Goal: Task Accomplishment & Management: Manage account settings

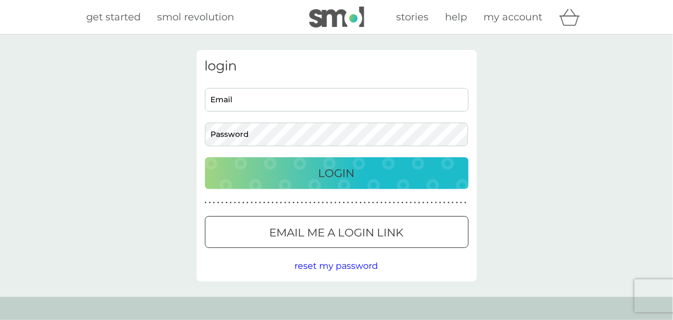
drag, startPoint x: 433, startPoint y: 71, endPoint x: 283, endPoint y: 112, distance: 154.8
click at [430, 73] on h3 "login" at bounding box center [337, 66] width 264 height 16
click at [261, 99] on input "Email" at bounding box center [337, 100] width 264 height 24
type input "[EMAIL_ADDRESS][DOMAIN_NAME]"
click at [301, 170] on div "Login" at bounding box center [337, 173] width 242 height 18
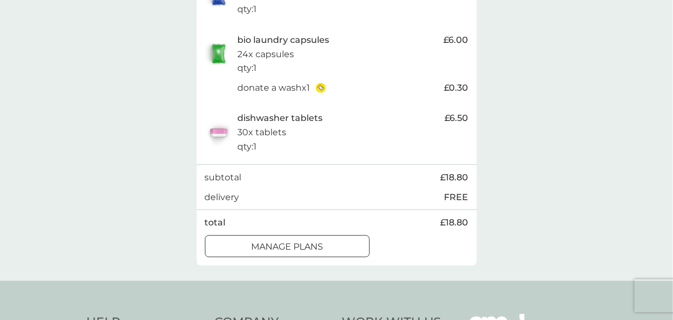
scroll to position [300, 0]
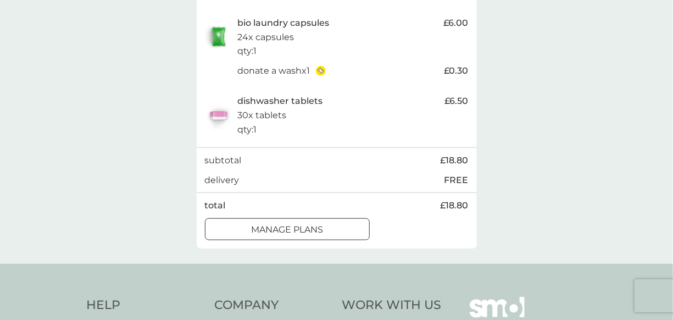
click at [294, 230] on div at bounding box center [288, 230] width 40 height 12
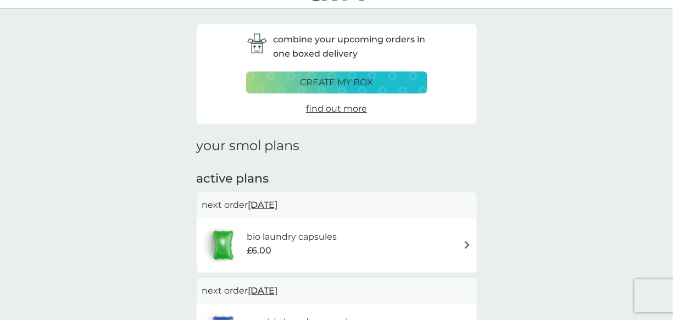
scroll to position [49, 0]
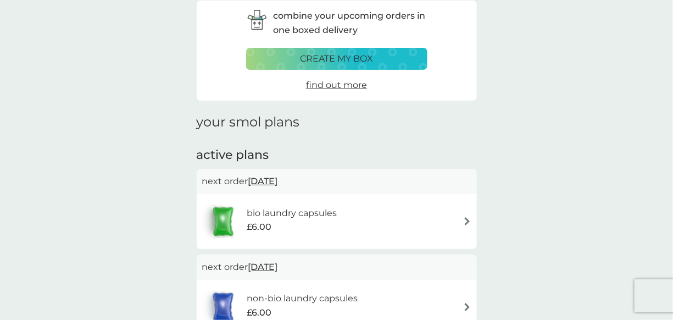
click at [319, 214] on h6 "bio laundry capsules" at bounding box center [292, 213] width 90 height 14
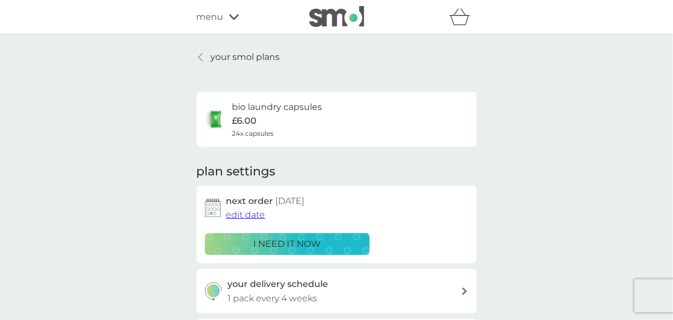
scroll to position [49, 0]
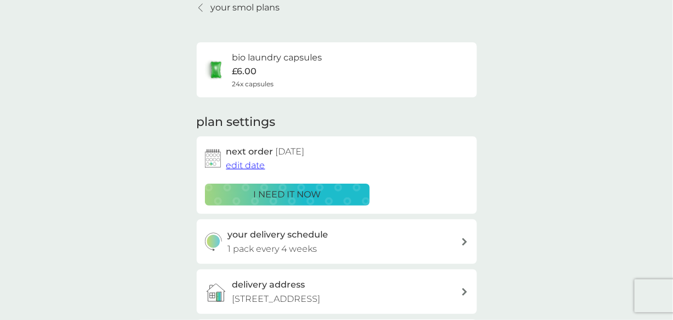
click at [246, 163] on span "edit date" at bounding box center [245, 165] width 39 height 10
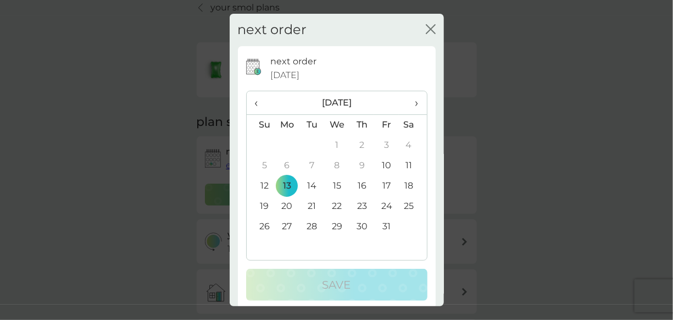
click at [411, 105] on th "›" at bounding box center [412, 103] width 27 height 24
click at [285, 167] on td "3" at bounding box center [287, 166] width 25 height 20
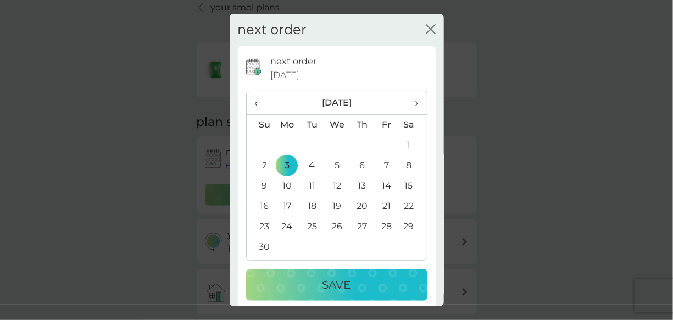
click at [329, 284] on p "Save" at bounding box center [337, 285] width 29 height 18
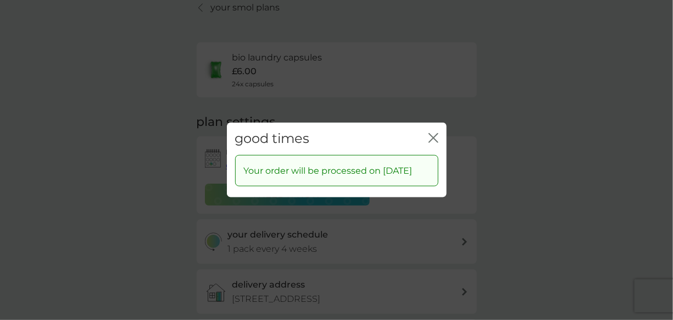
click at [431, 133] on icon "close" at bounding box center [434, 138] width 10 height 10
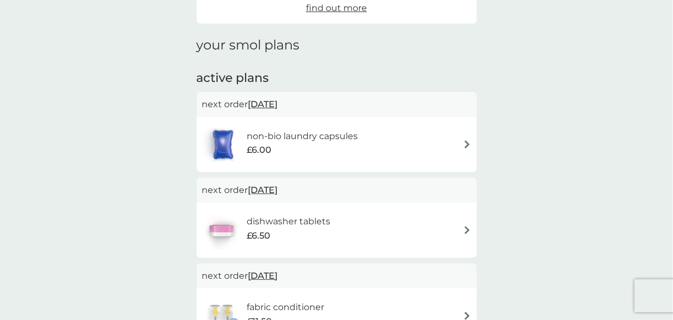
scroll to position [149, 0]
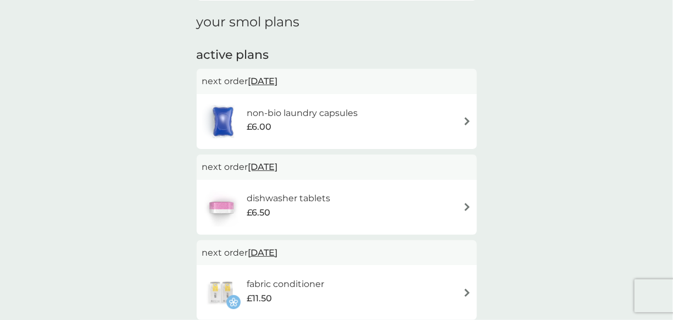
click at [404, 196] on div "dishwasher tablets £6.50" at bounding box center [336, 207] width 269 height 38
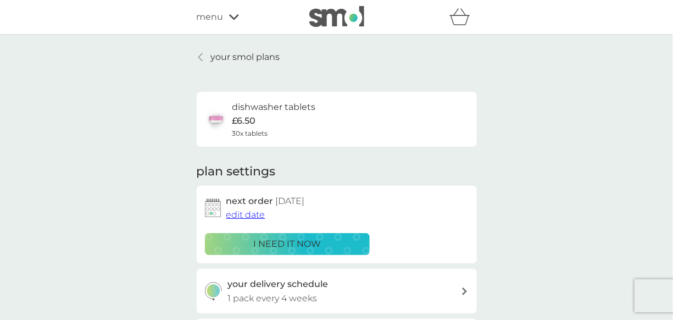
click at [259, 213] on span "edit date" at bounding box center [245, 214] width 39 height 10
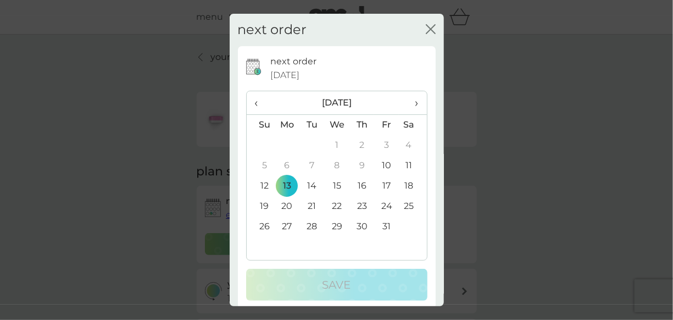
click at [431, 29] on icon "close" at bounding box center [433, 29] width 4 height 9
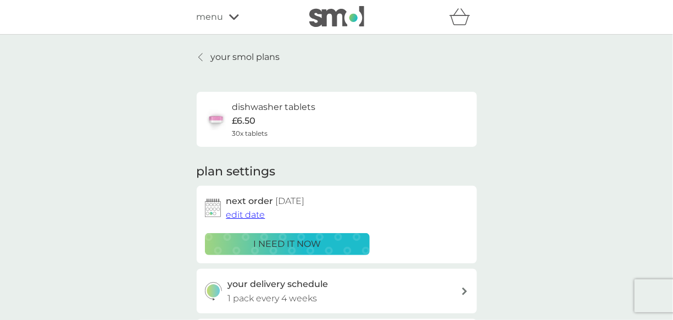
click at [258, 213] on span "edit date" at bounding box center [245, 214] width 39 height 10
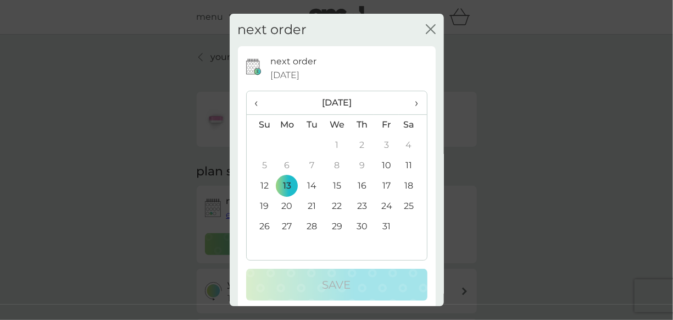
click at [408, 103] on span "›" at bounding box center [412, 102] width 11 height 23
click at [286, 165] on td "3" at bounding box center [287, 166] width 25 height 20
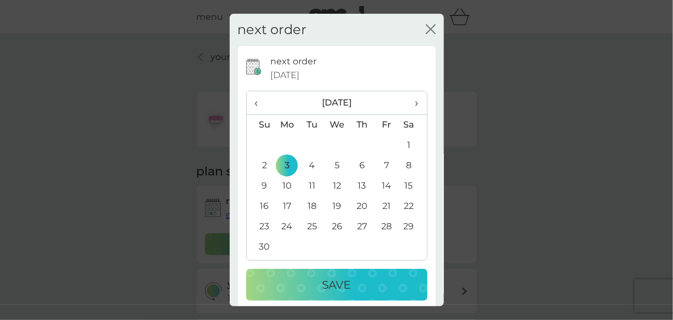
click at [354, 270] on button "Save" at bounding box center [336, 285] width 181 height 32
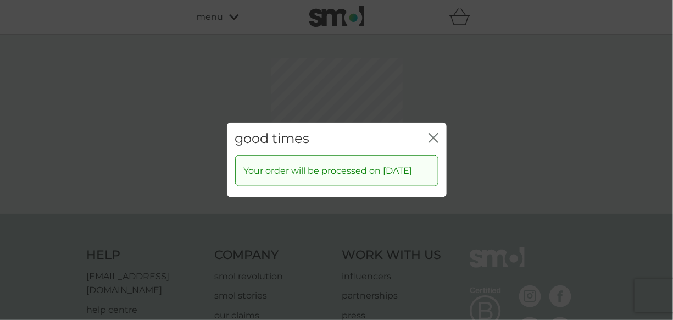
click at [432, 85] on div "good times close Your order will be processed on 3 Nov 2025" at bounding box center [336, 160] width 673 height 320
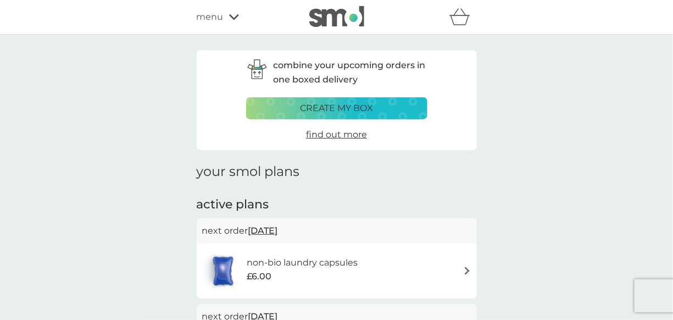
scroll to position [149, 0]
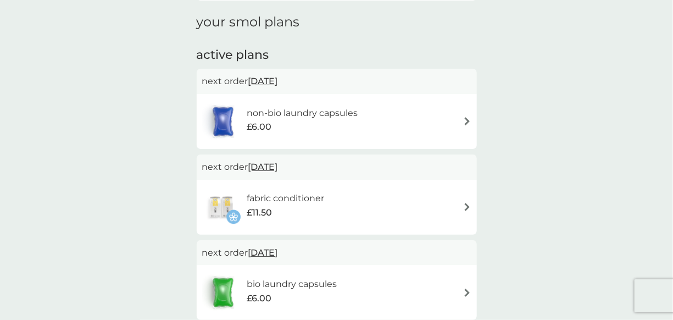
click at [336, 110] on h6 "non-bio laundry capsules" at bounding box center [302, 113] width 111 height 14
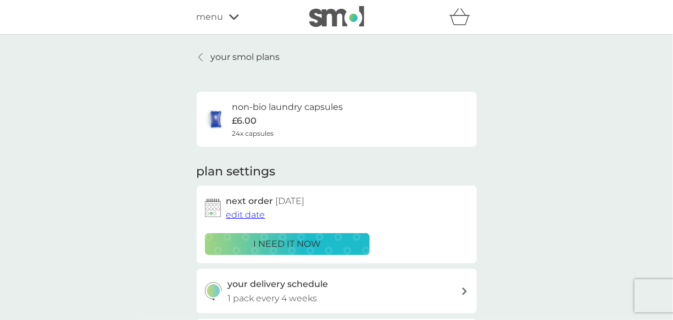
click at [258, 217] on span "edit date" at bounding box center [245, 214] width 39 height 10
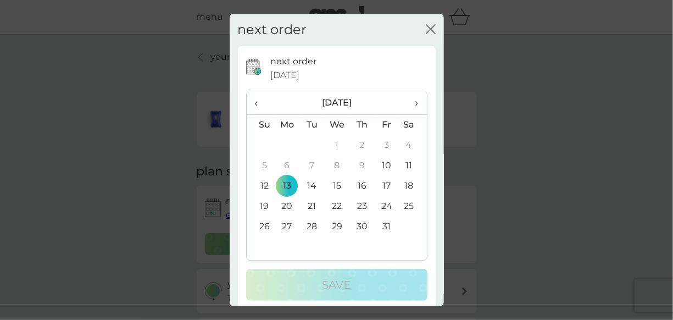
click at [407, 104] on span "›" at bounding box center [412, 102] width 11 height 23
click at [287, 167] on td "3" at bounding box center [287, 166] width 25 height 20
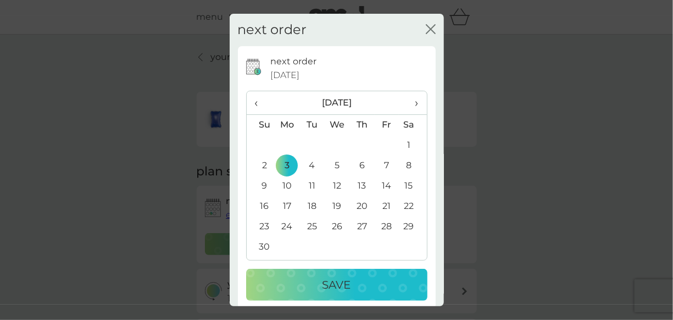
click at [326, 286] on p "Save" at bounding box center [337, 285] width 29 height 18
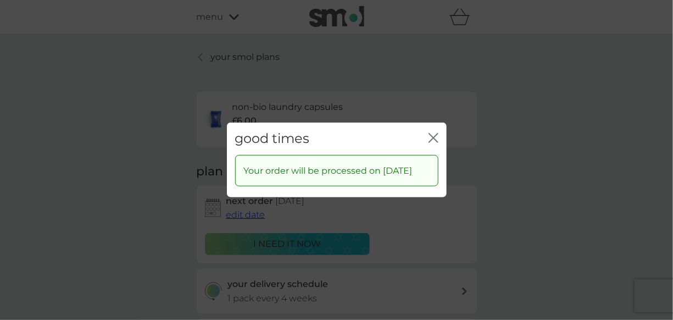
click at [437, 133] on icon "close" at bounding box center [434, 138] width 10 height 10
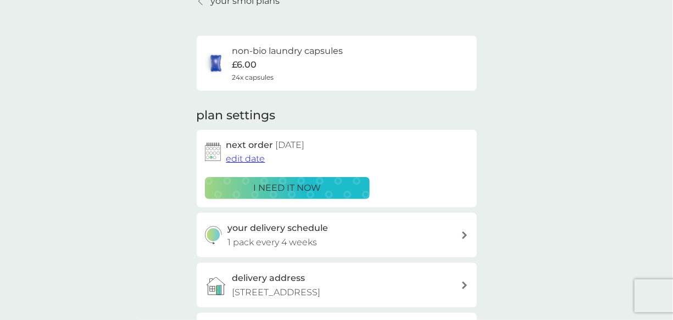
scroll to position [49, 0]
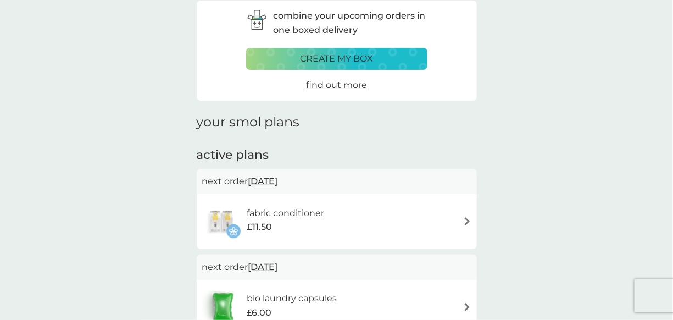
scroll to position [149, 0]
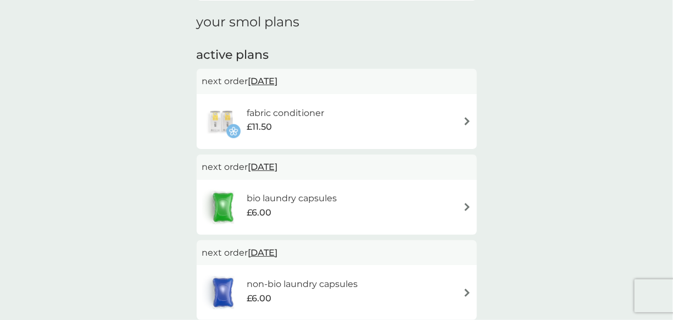
click at [300, 113] on h6 "fabric conditioner" at bounding box center [285, 113] width 77 height 14
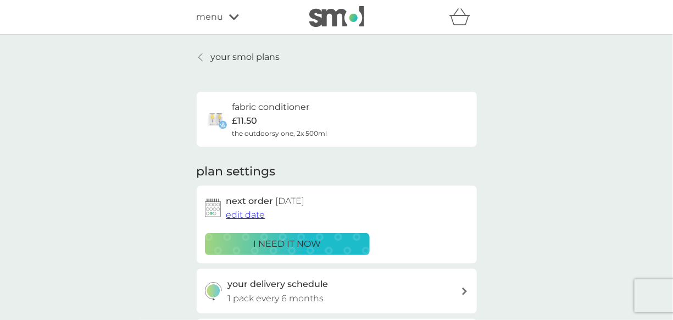
click at [255, 210] on span "edit date" at bounding box center [245, 214] width 39 height 10
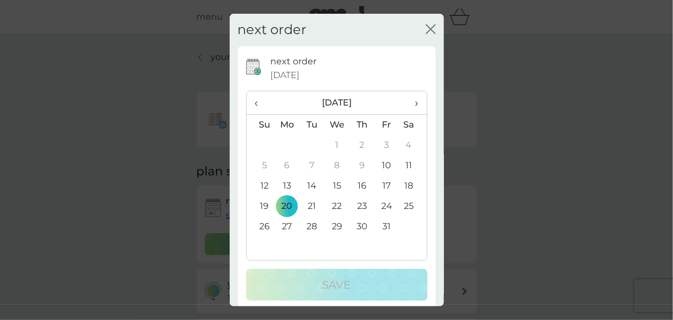
click at [411, 103] on span "›" at bounding box center [412, 102] width 11 height 23
click at [291, 165] on td "3" at bounding box center [287, 166] width 25 height 20
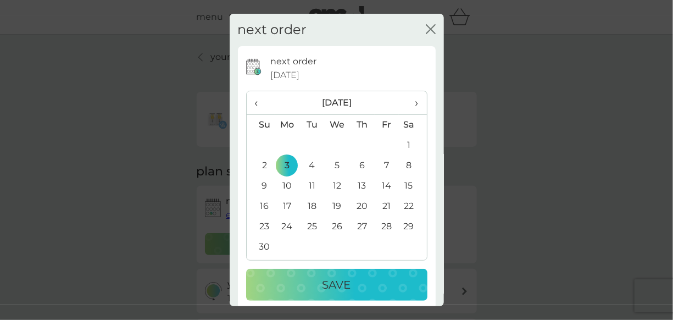
click at [324, 291] on p "Save" at bounding box center [337, 285] width 29 height 18
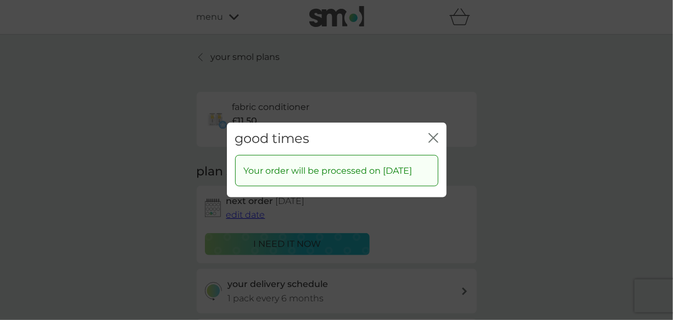
click at [434, 134] on icon "close" at bounding box center [436, 138] width 4 height 9
